Goal: Transaction & Acquisition: Register for event/course

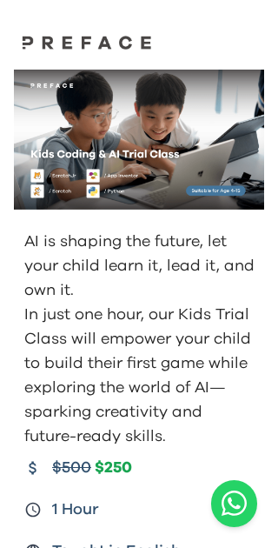
click at [68, 133] on img at bounding box center [139, 140] width 250 height 140
click at [105, 116] on img at bounding box center [139, 140] width 250 height 140
click at [170, 111] on img at bounding box center [139, 140] width 250 height 140
click at [273, 24] on div at bounding box center [139, 28] width 278 height 56
click at [276, 23] on div at bounding box center [139, 28] width 278 height 56
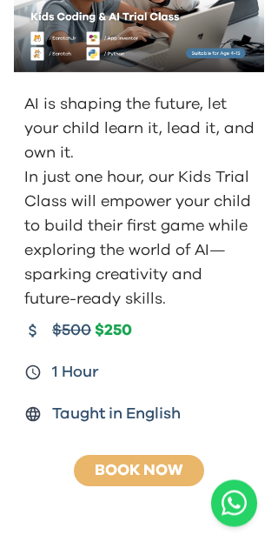
scroll to position [156, 0]
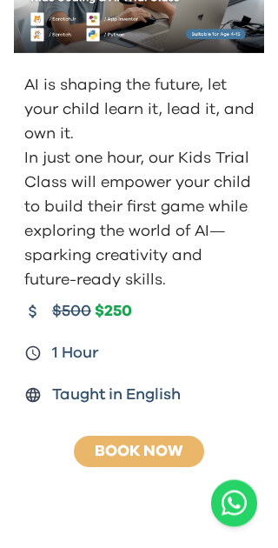
click at [118, 368] on div "$500 $250 1 Hour Taught in English" at bounding box center [140, 354] width 233 height 108
click at [118, 323] on div "$500 $250" at bounding box center [92, 312] width 80 height 24
click at [116, 296] on div "AI is shaping the future, let your child learn it, lead it, and own it. In just…" at bounding box center [139, 241] width 278 height 348
